Goal: Check status: Check status

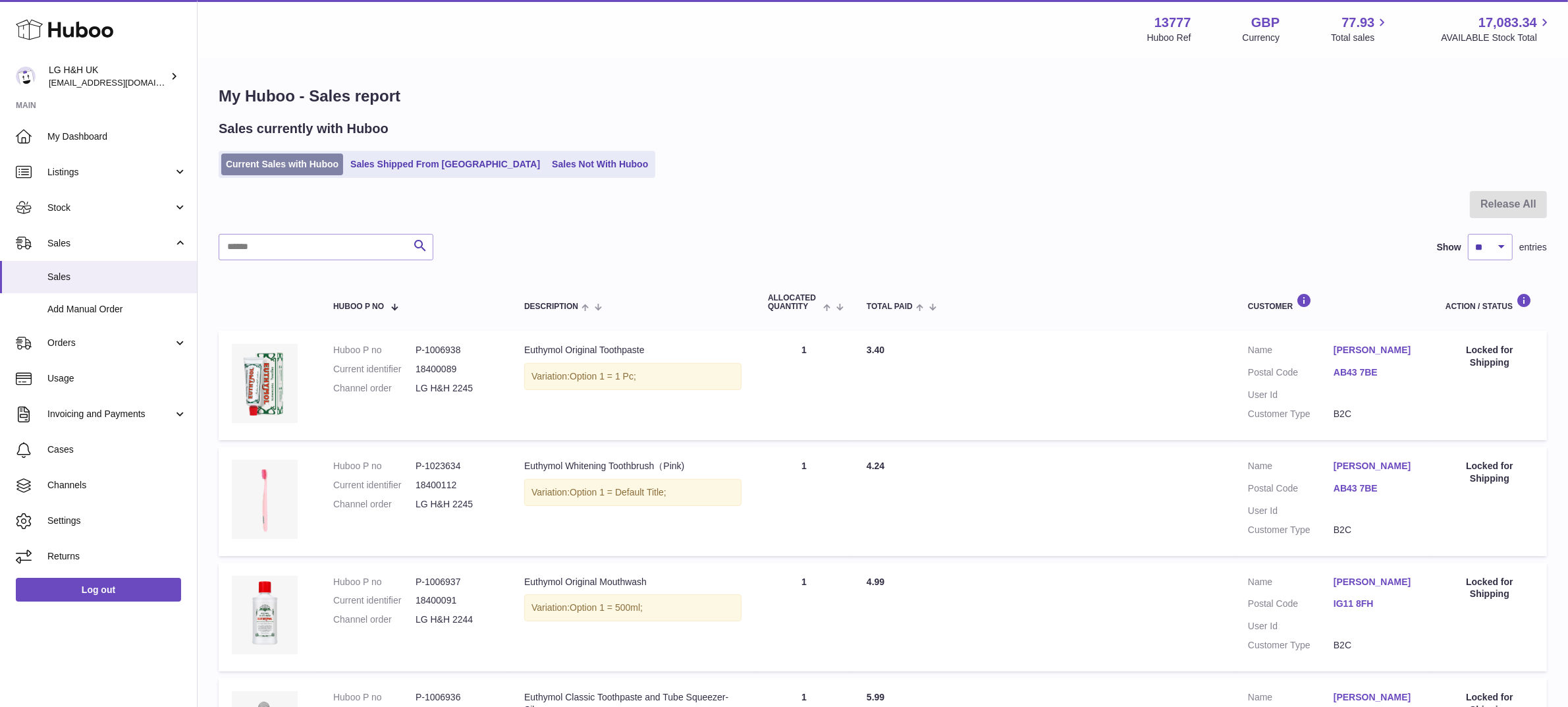
click at [295, 163] on link "Current Sales with Huboo" at bounding box center [281, 165] width 121 height 22
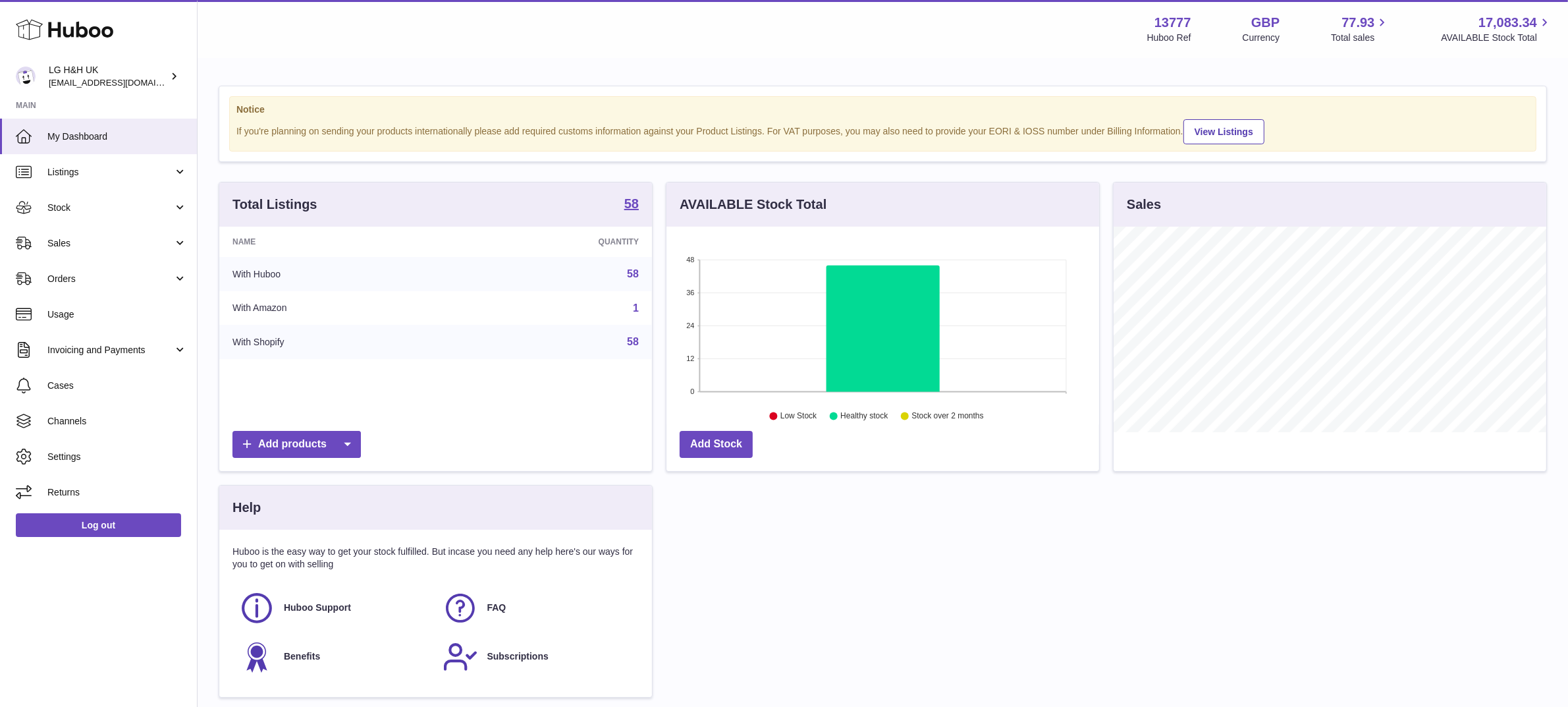
scroll to position [205, 433]
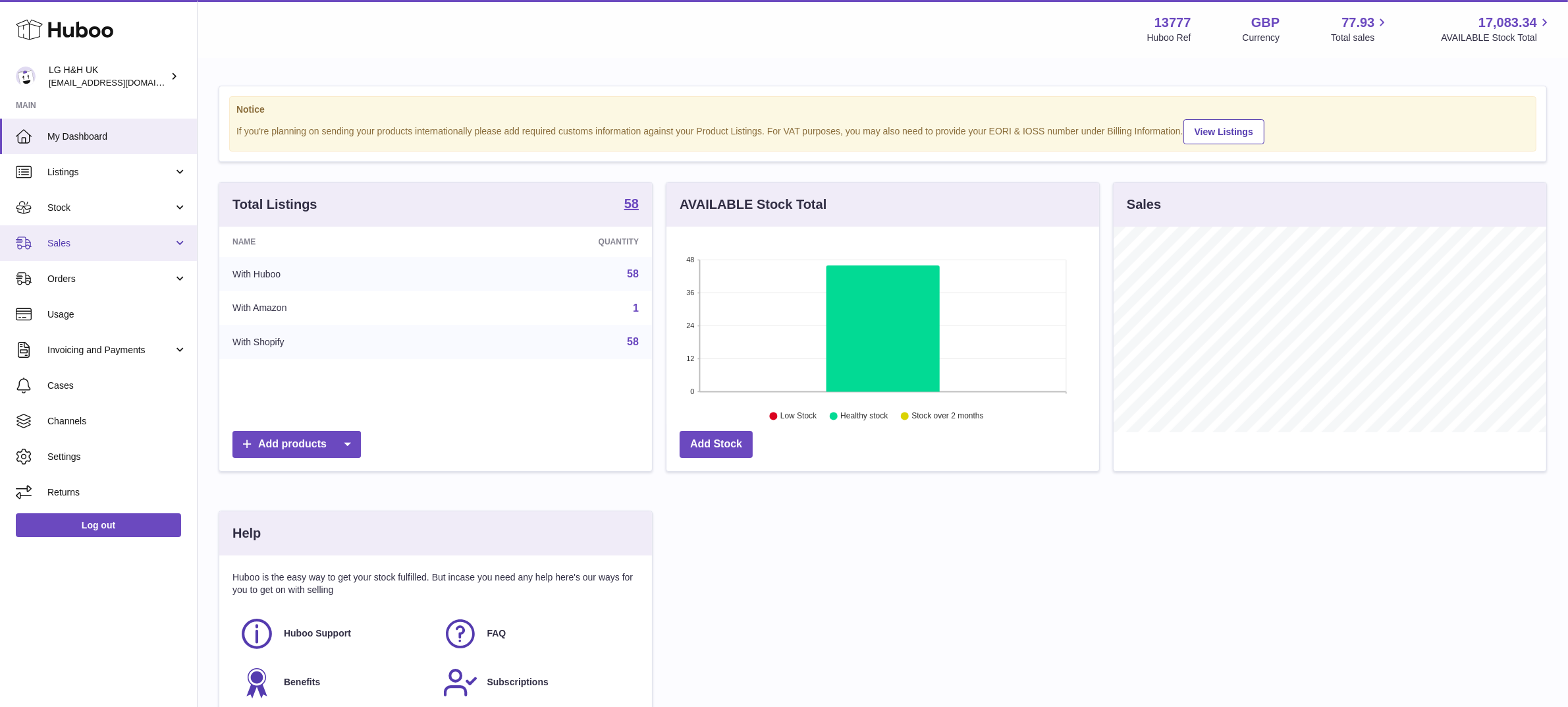
click at [96, 248] on span "Sales" at bounding box center [110, 244] width 126 height 13
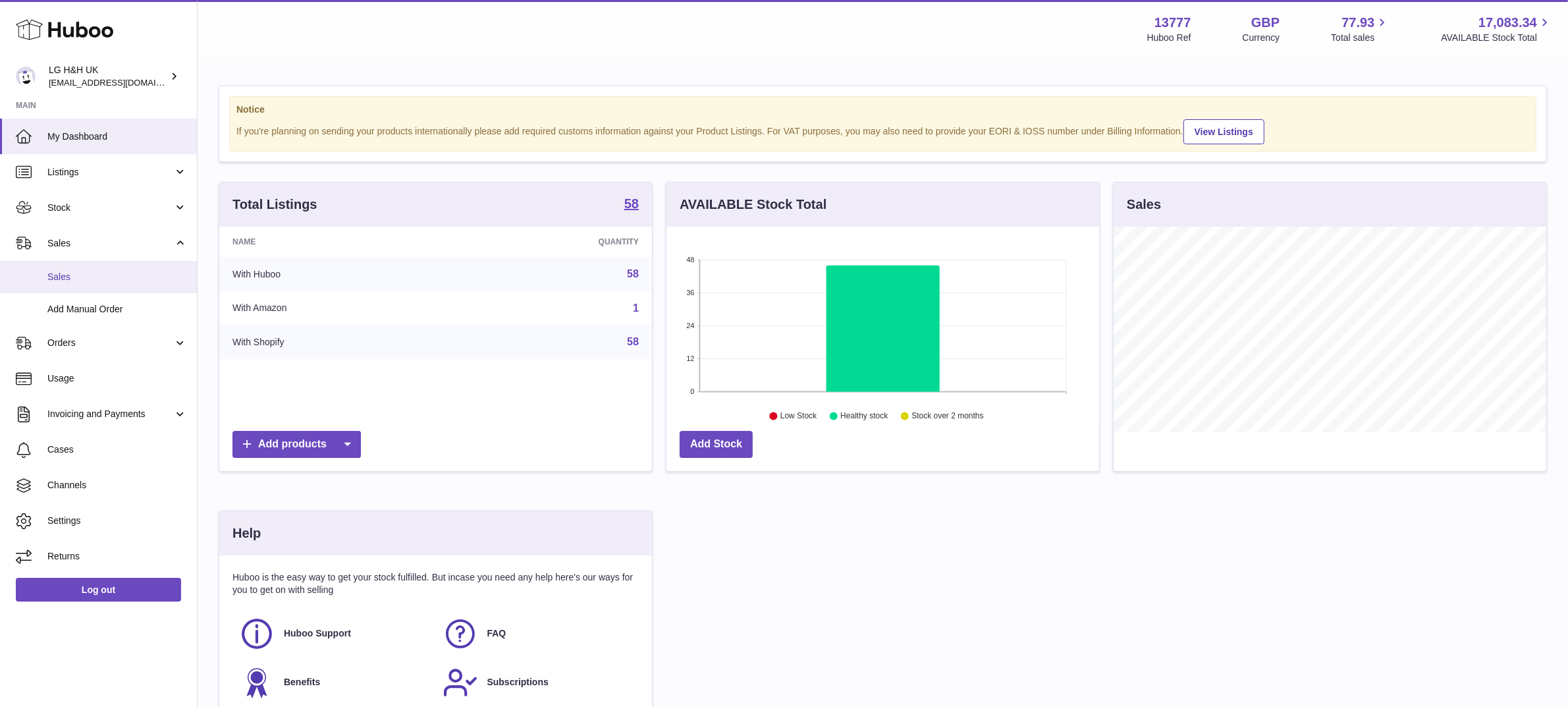
click at [83, 267] on link "Sales" at bounding box center [98, 277] width 197 height 32
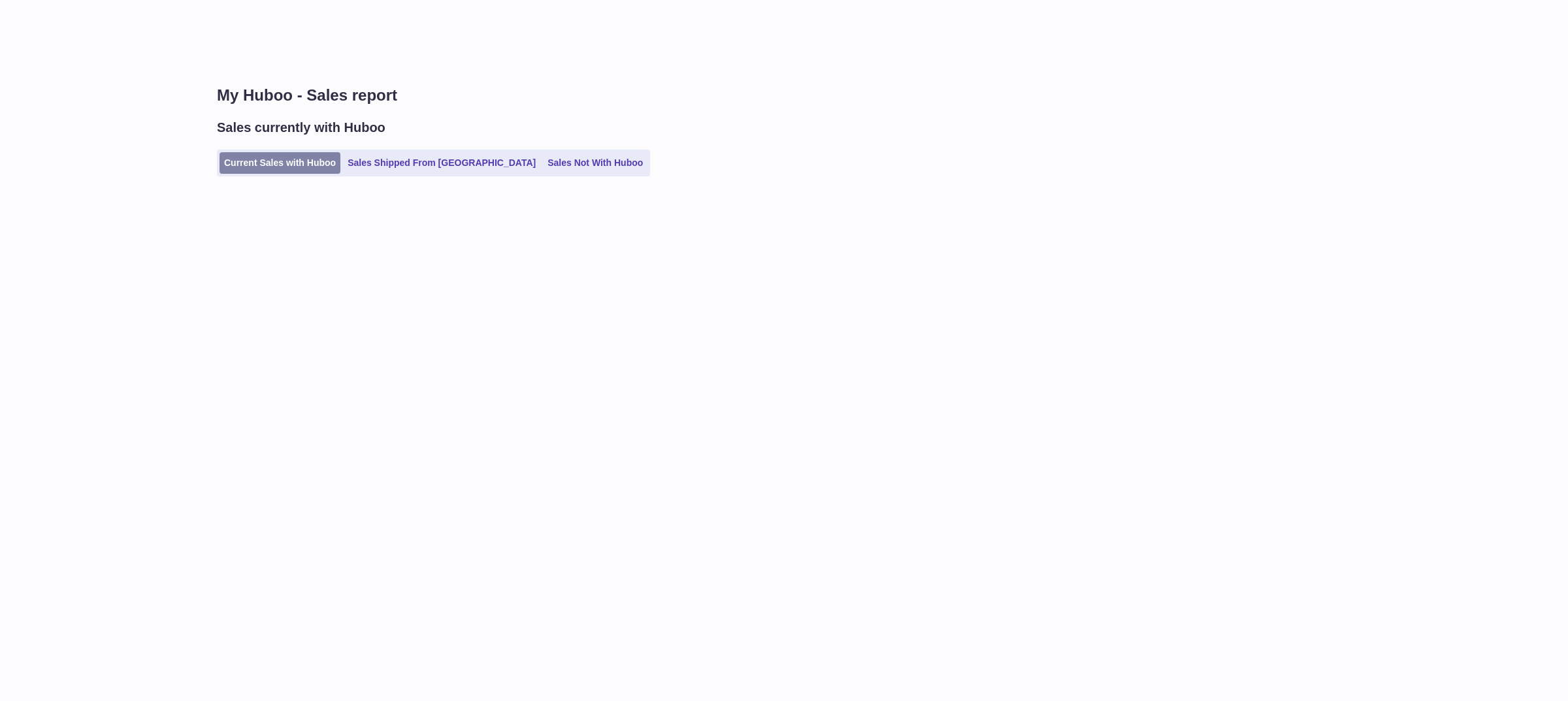
click at [288, 152] on link "Current Sales with Huboo" at bounding box center [279, 163] width 120 height 22
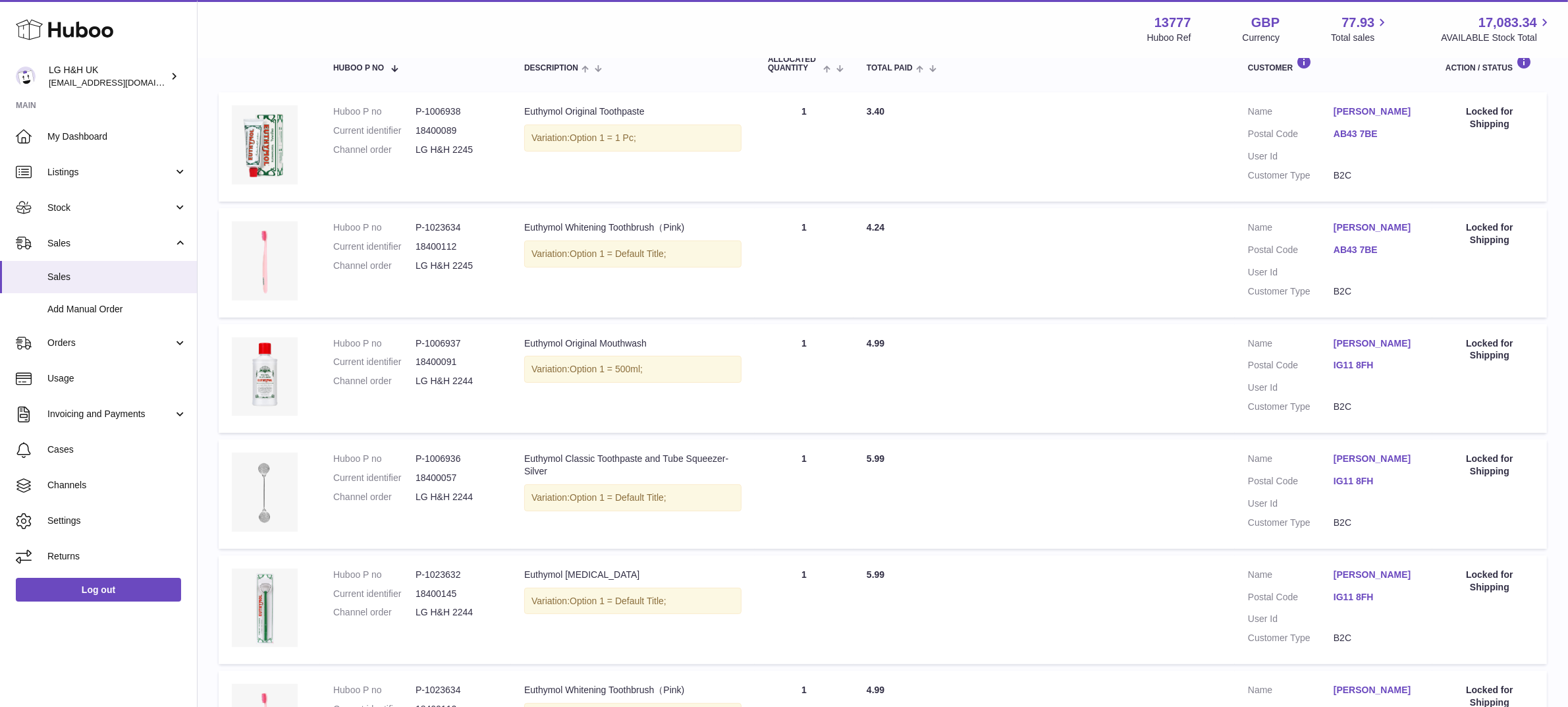
scroll to position [235, 0]
